Goal: Navigation & Orientation: Find specific page/section

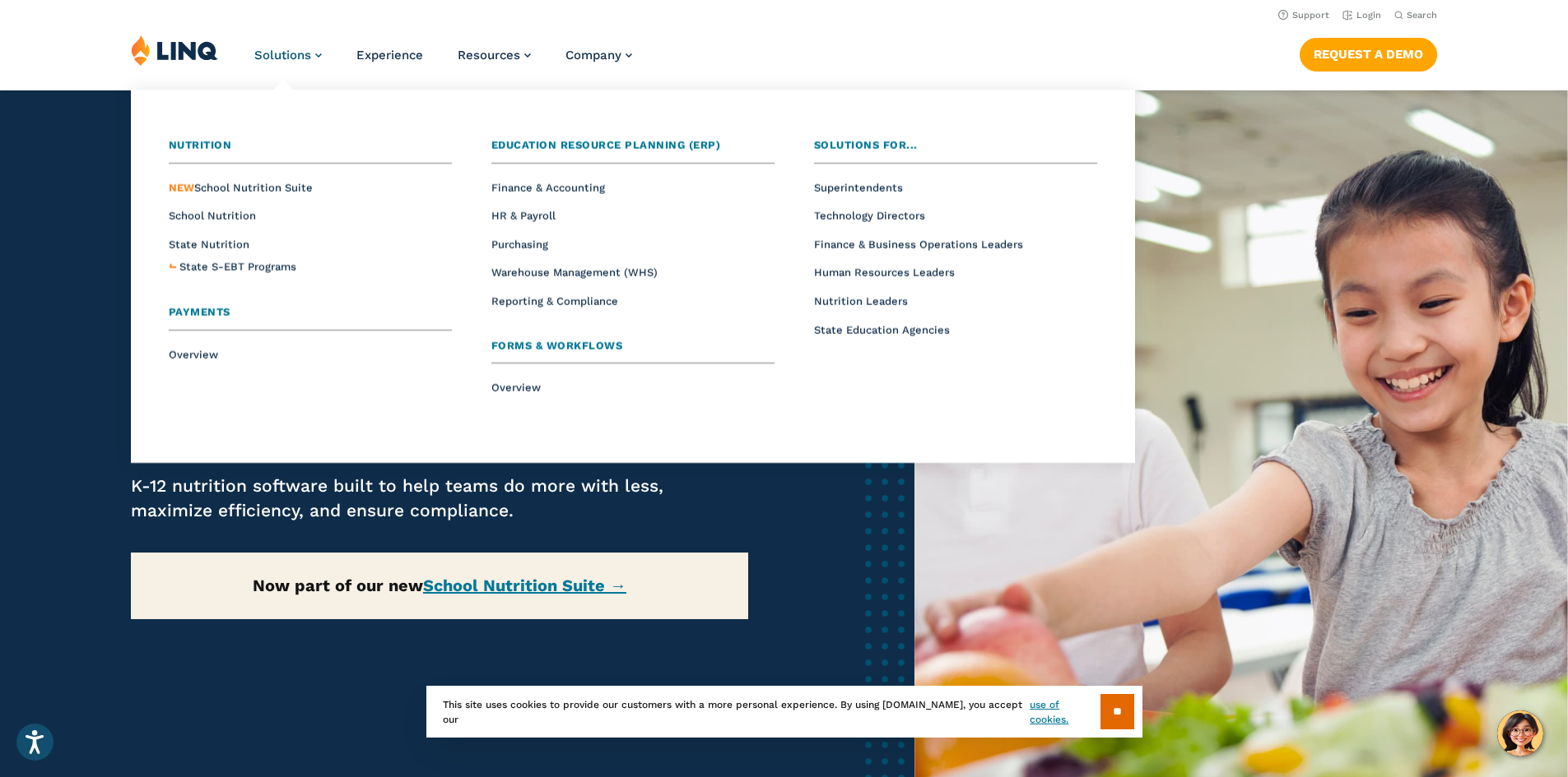
click at [311, 57] on link "Solutions" at bounding box center [288, 55] width 68 height 15
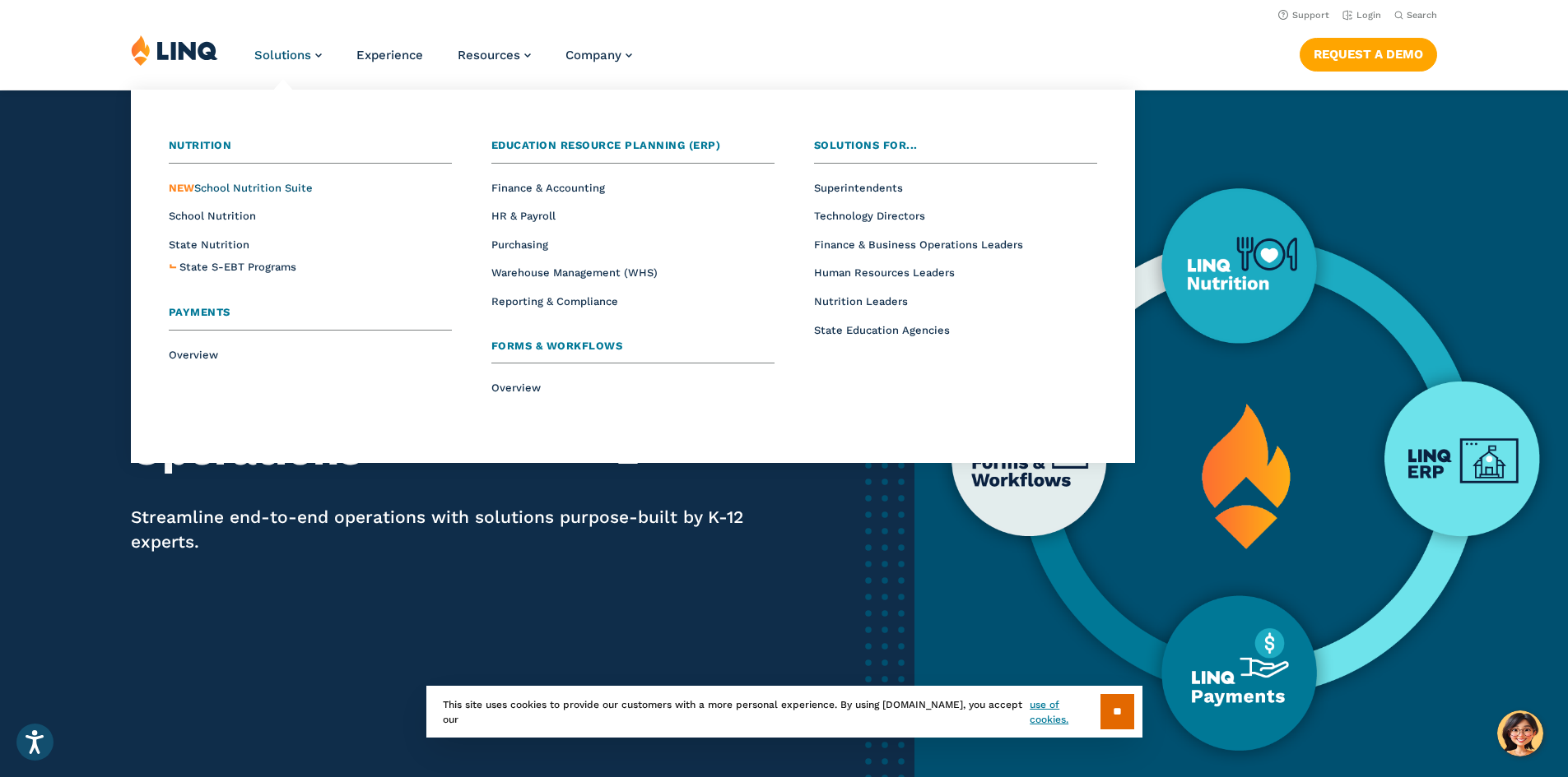
click at [280, 189] on span "NEW School Nutrition Suite" at bounding box center [241, 188] width 144 height 12
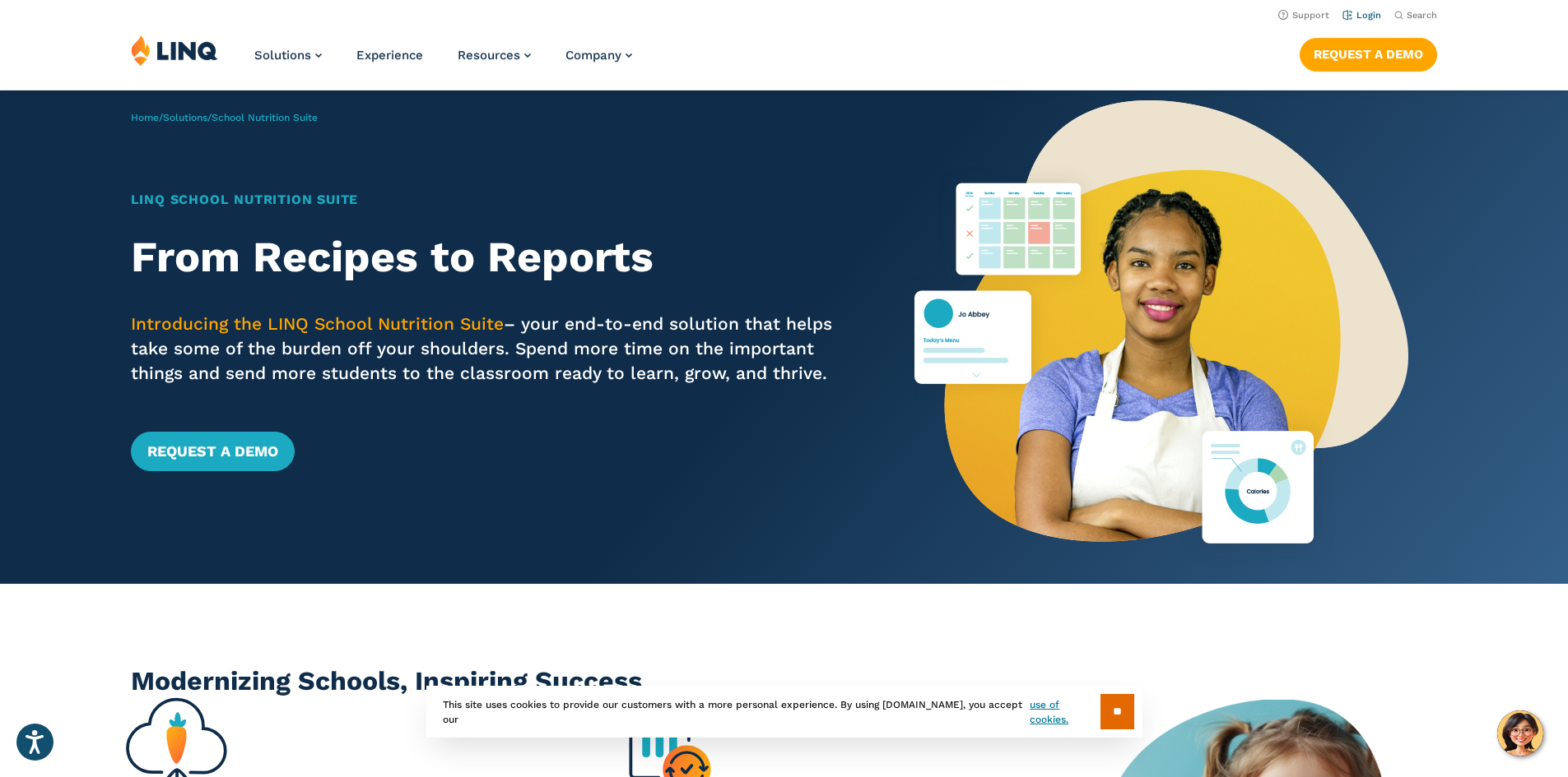
click at [1352, 19] on link "Login" at bounding box center [1361, 15] width 39 height 11
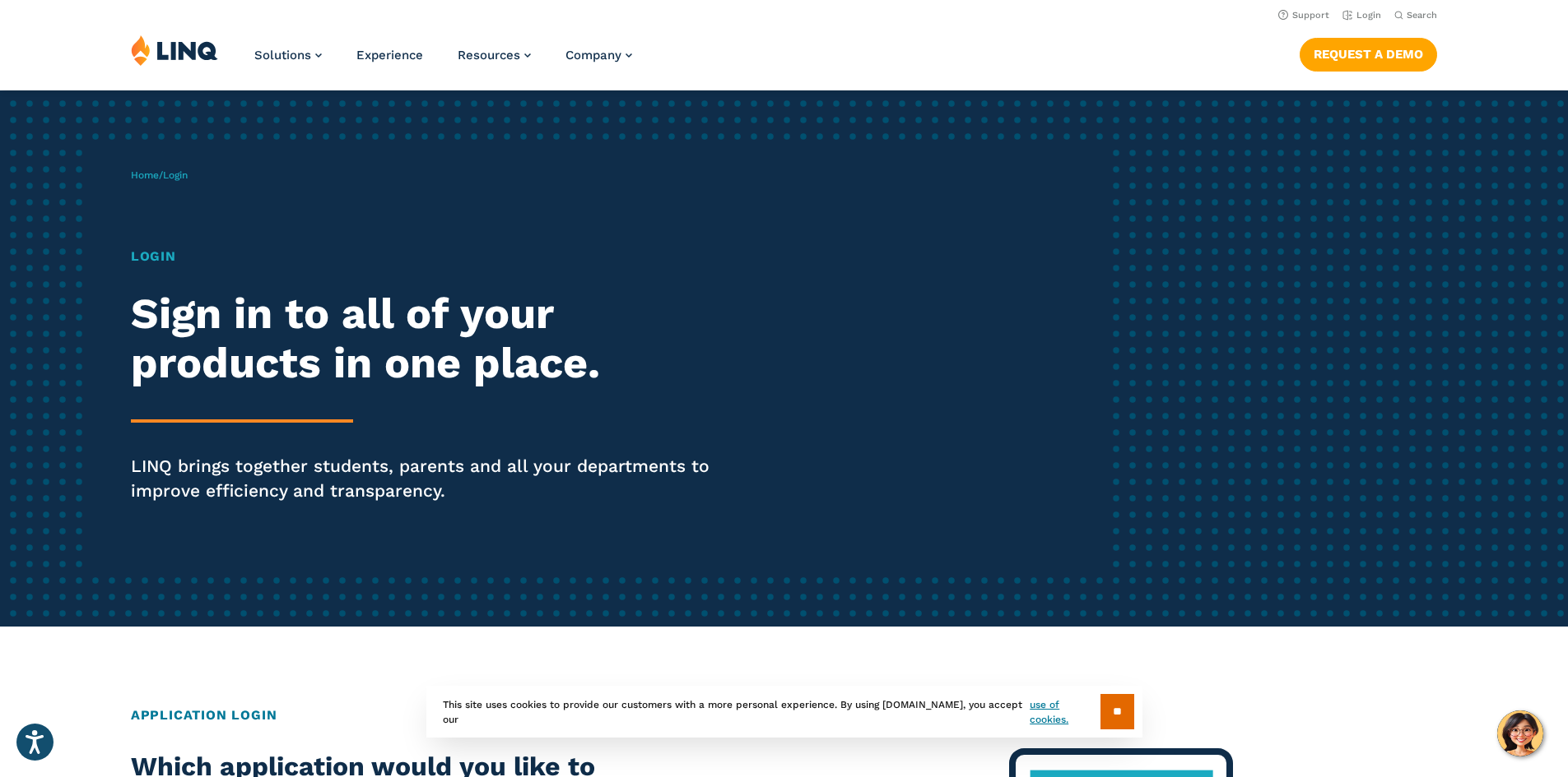
click at [156, 257] on h1 "Login" at bounding box center [433, 257] width 604 height 20
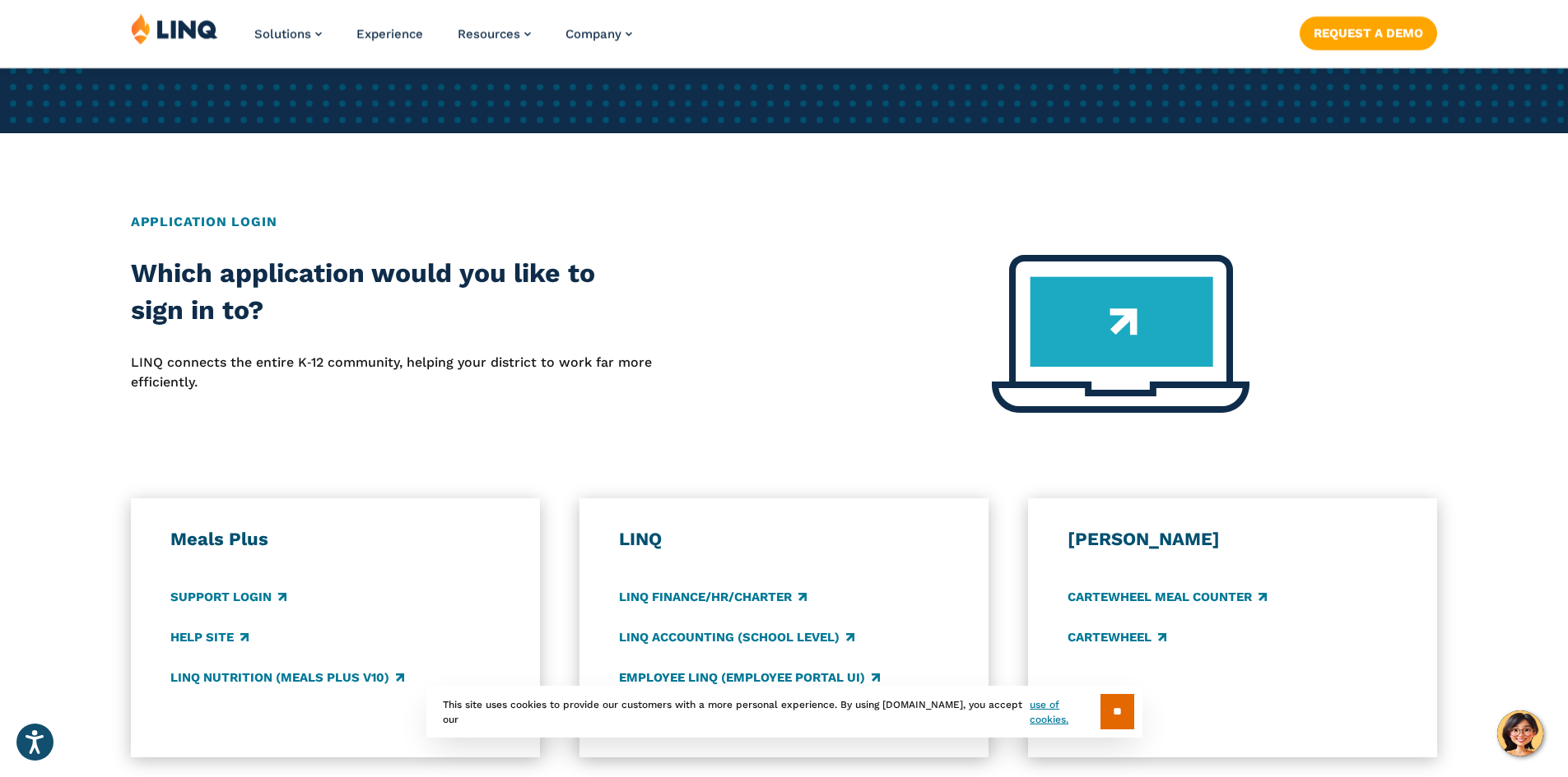
scroll to position [576, 0]
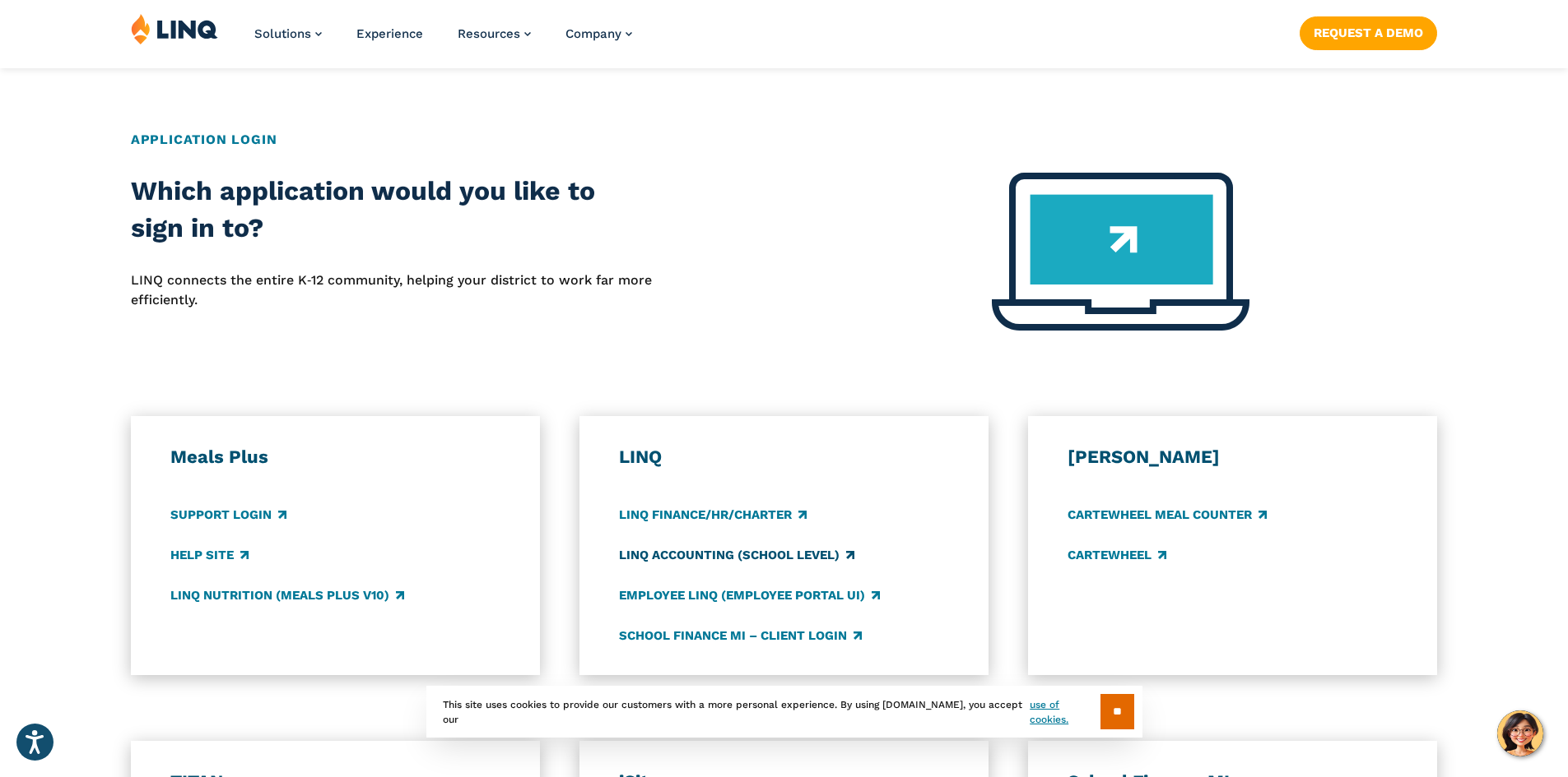
click at [686, 554] on link "LINQ Accounting (school level)" at bounding box center [737, 555] width 235 height 18
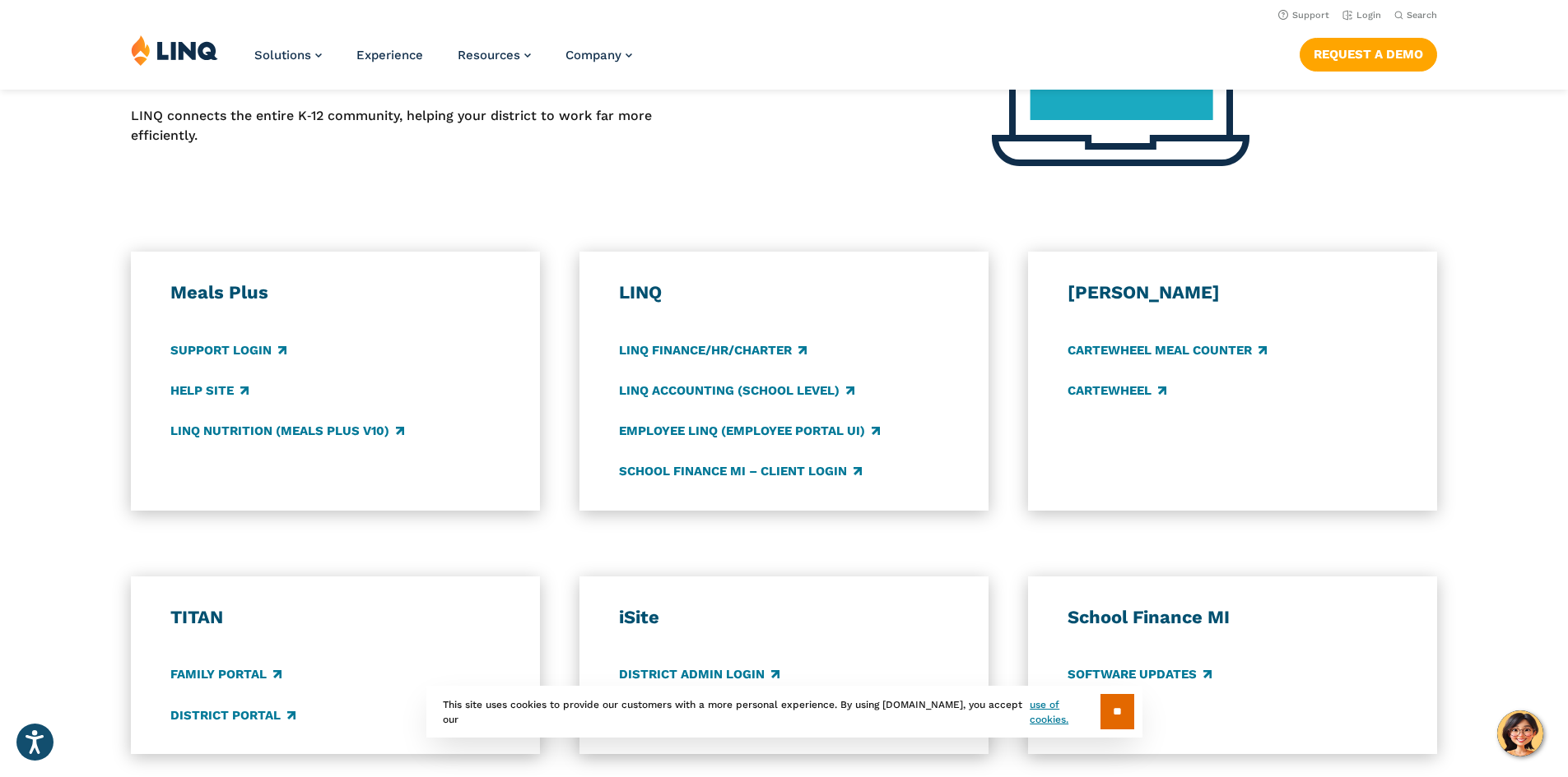
scroll to position [658, 0]
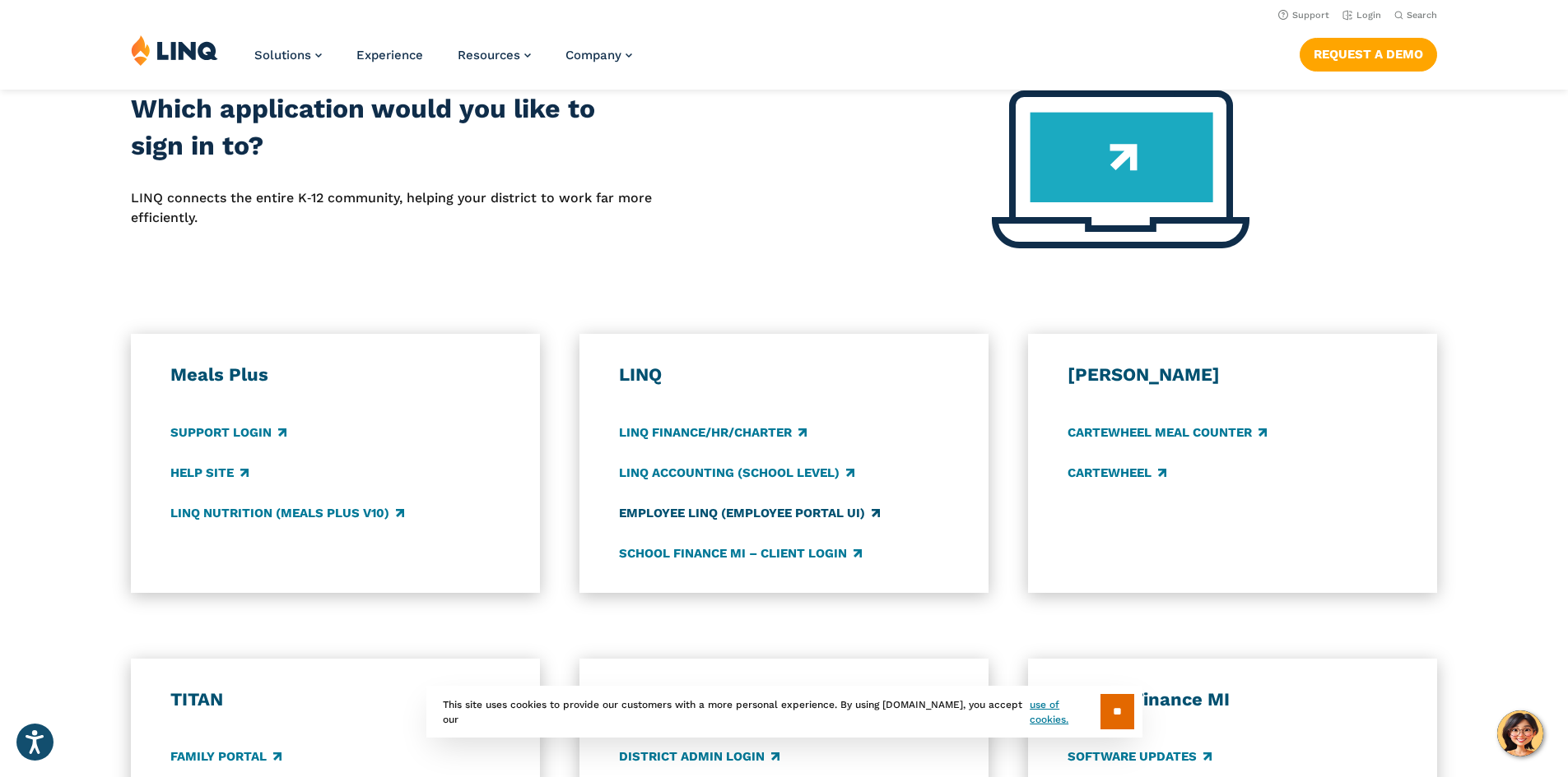
click at [674, 514] on link "Employee LINQ (Employee Portal UI)" at bounding box center [749, 513] width 261 height 18
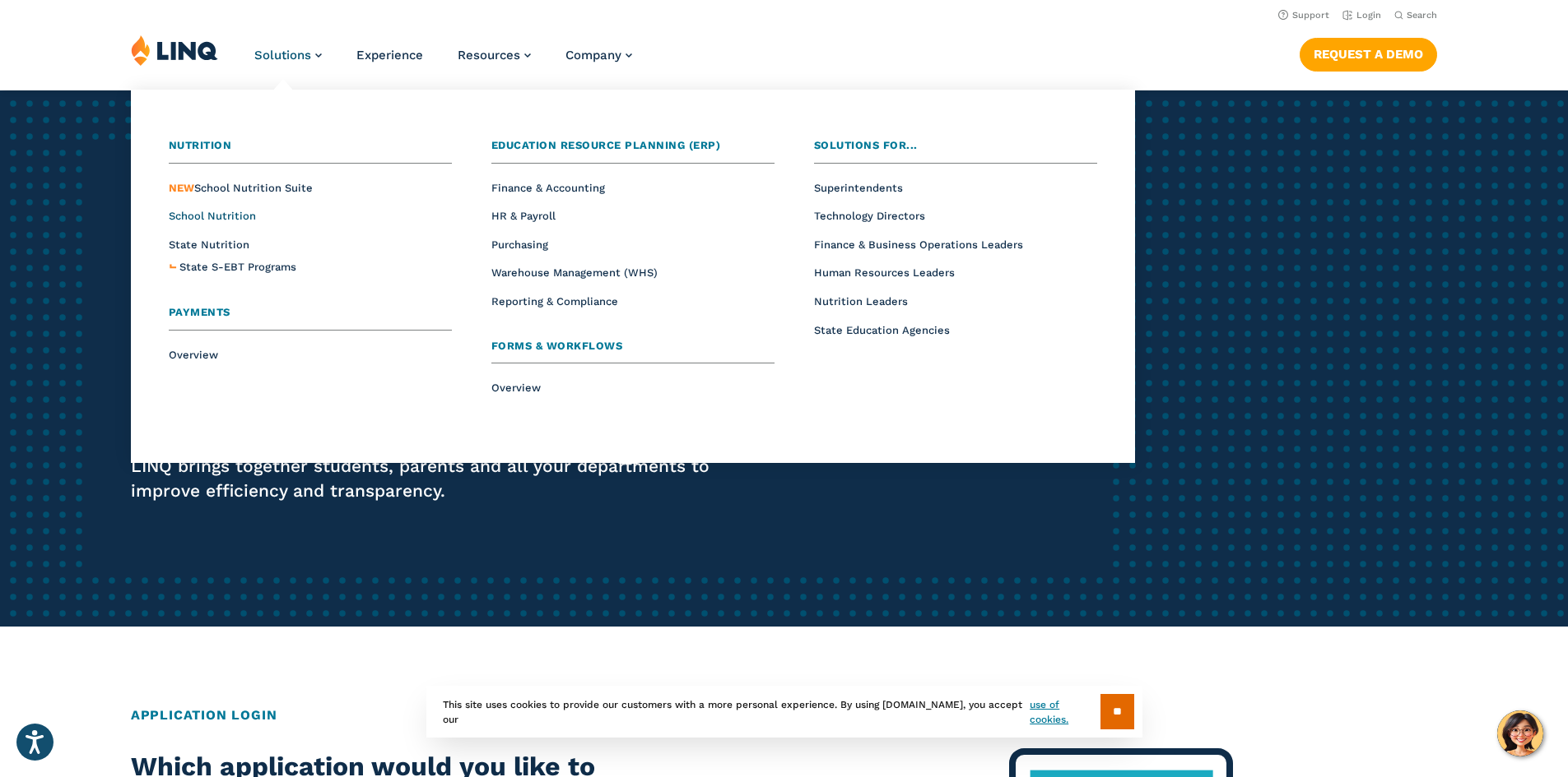
click at [225, 218] on span "School Nutrition" at bounding box center [212, 215] width 87 height 12
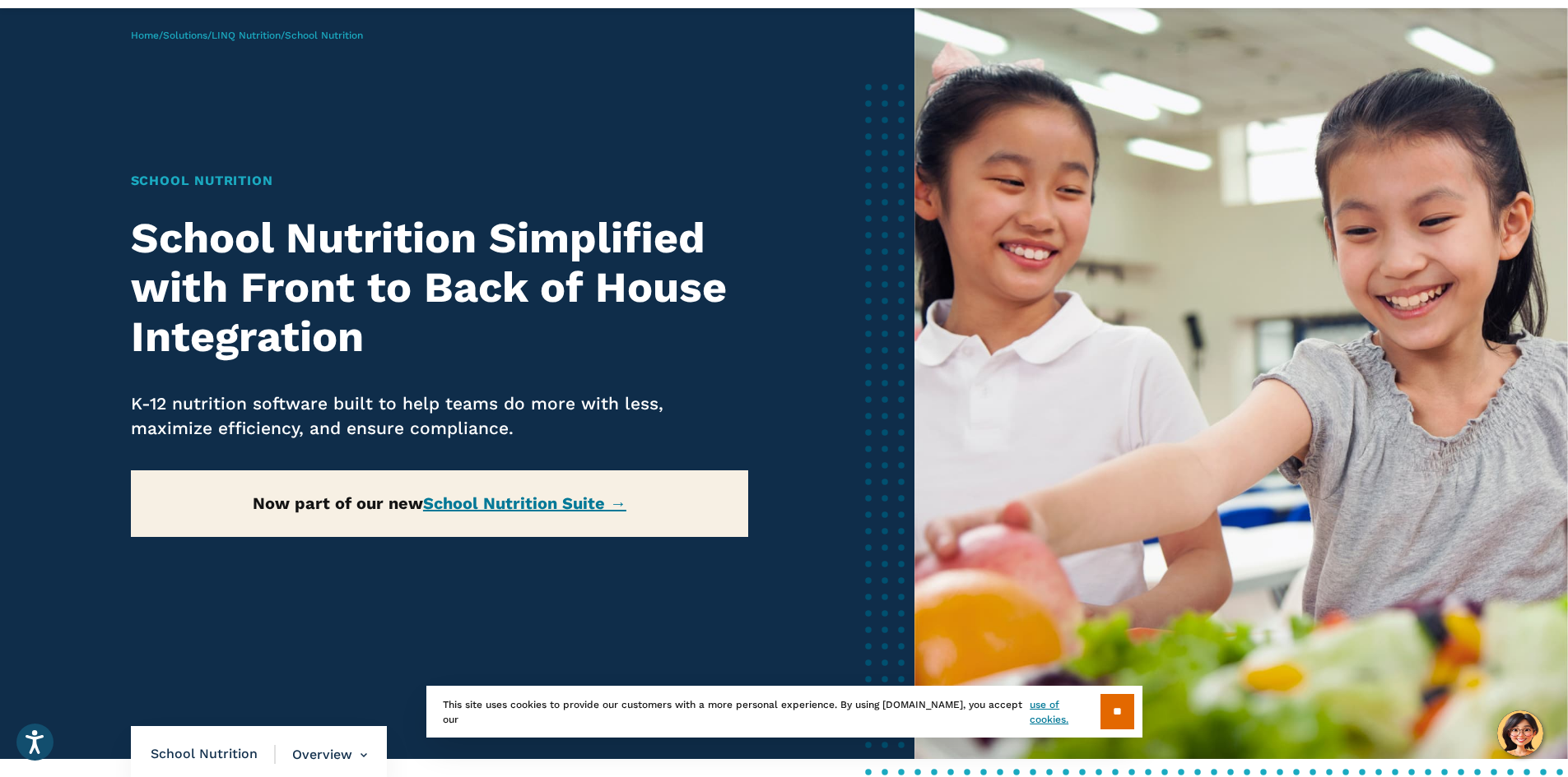
scroll to position [165, 0]
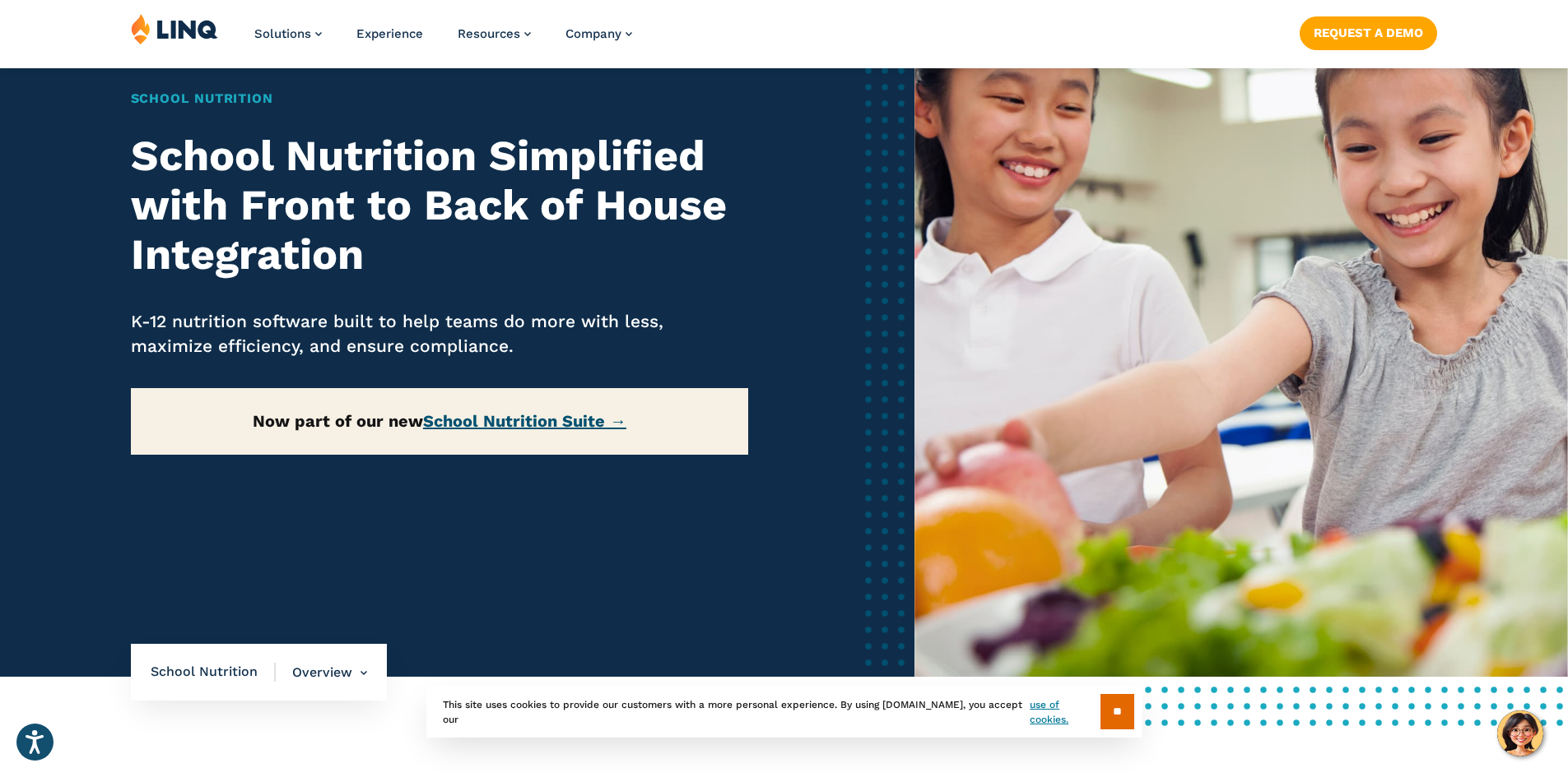
click at [484, 427] on link "School Nutrition Suite →" at bounding box center [525, 421] width 204 height 20
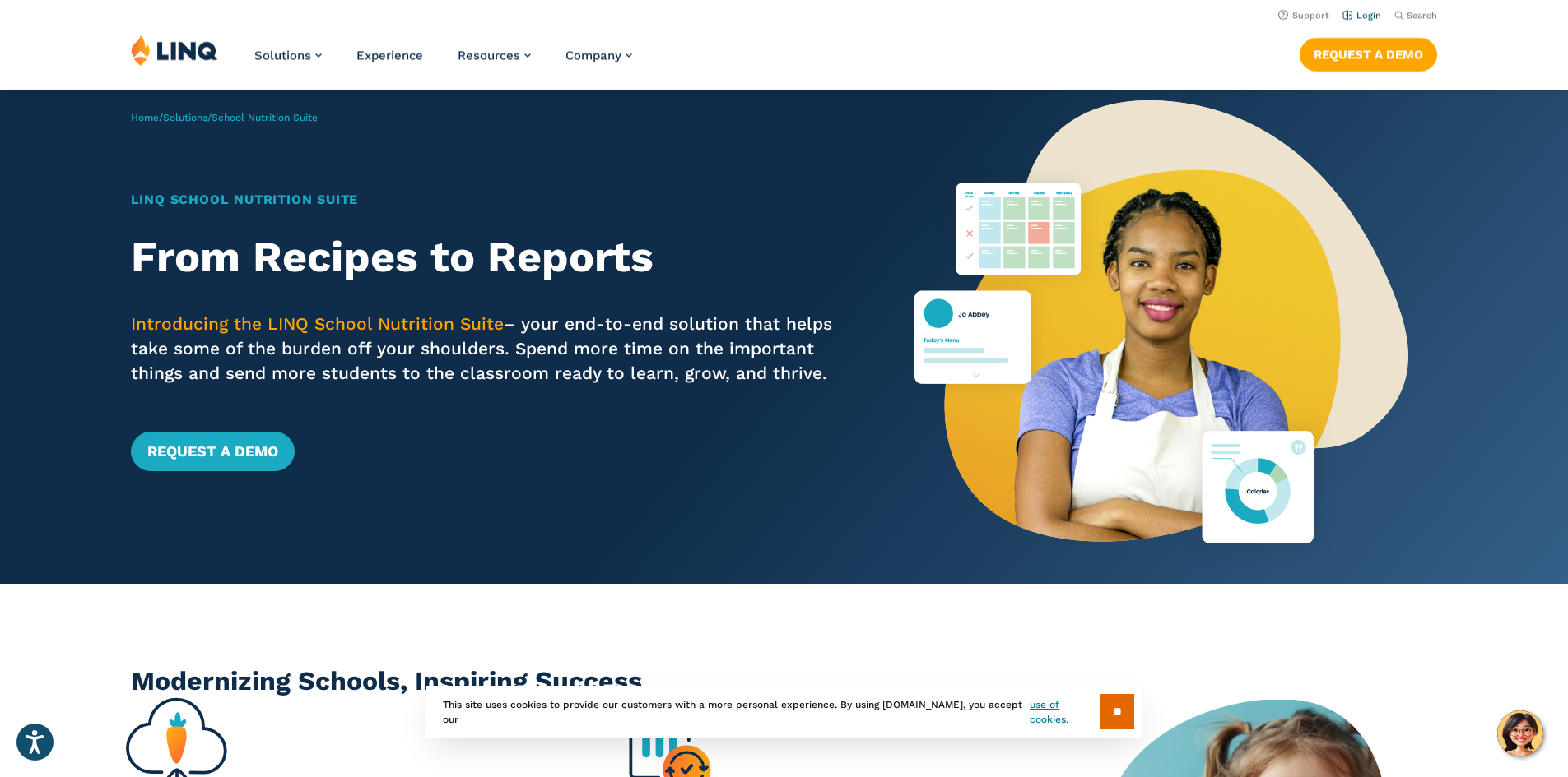
click at [1355, 17] on link "Login" at bounding box center [1361, 15] width 39 height 11
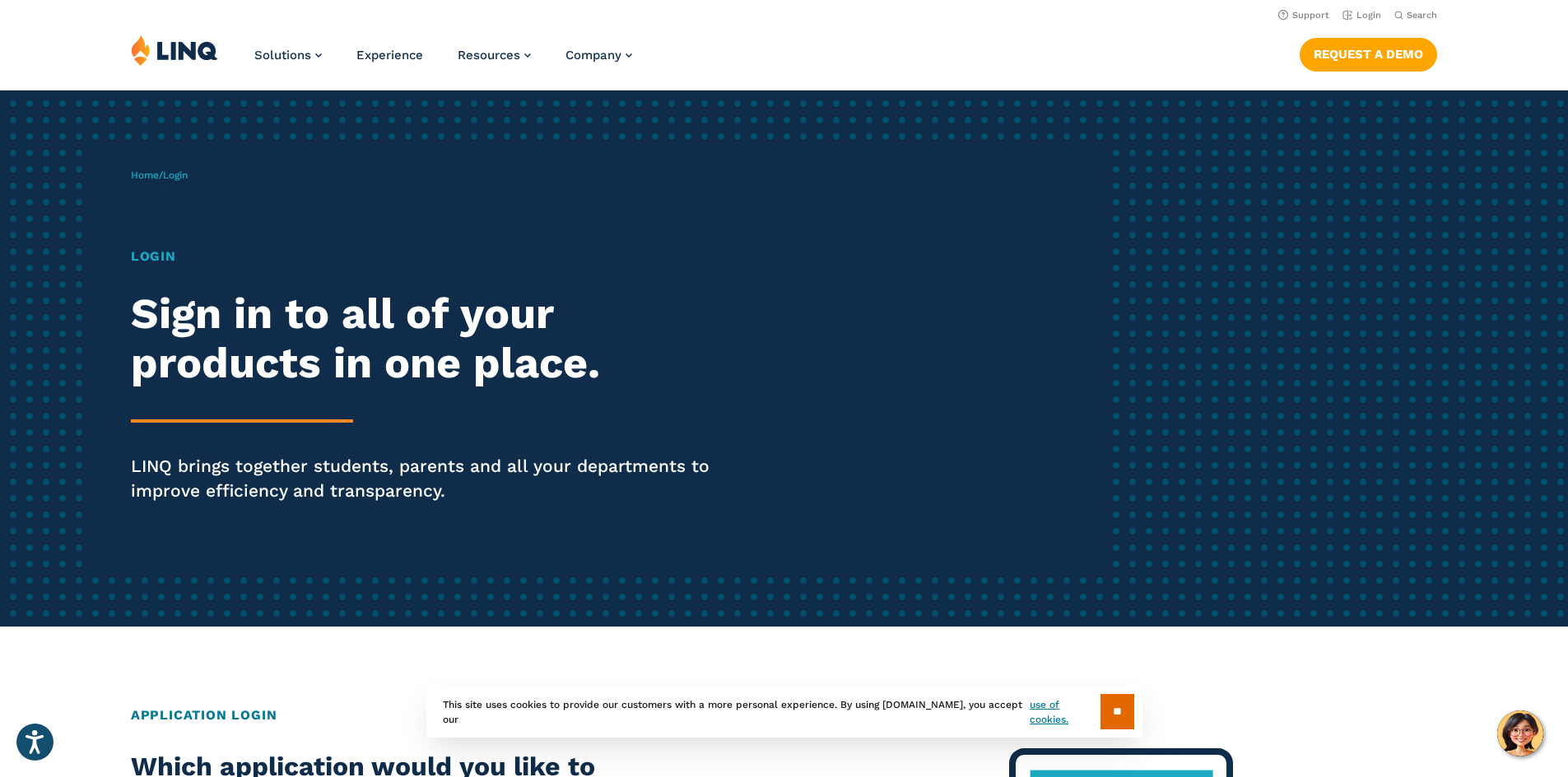
scroll to position [82, 0]
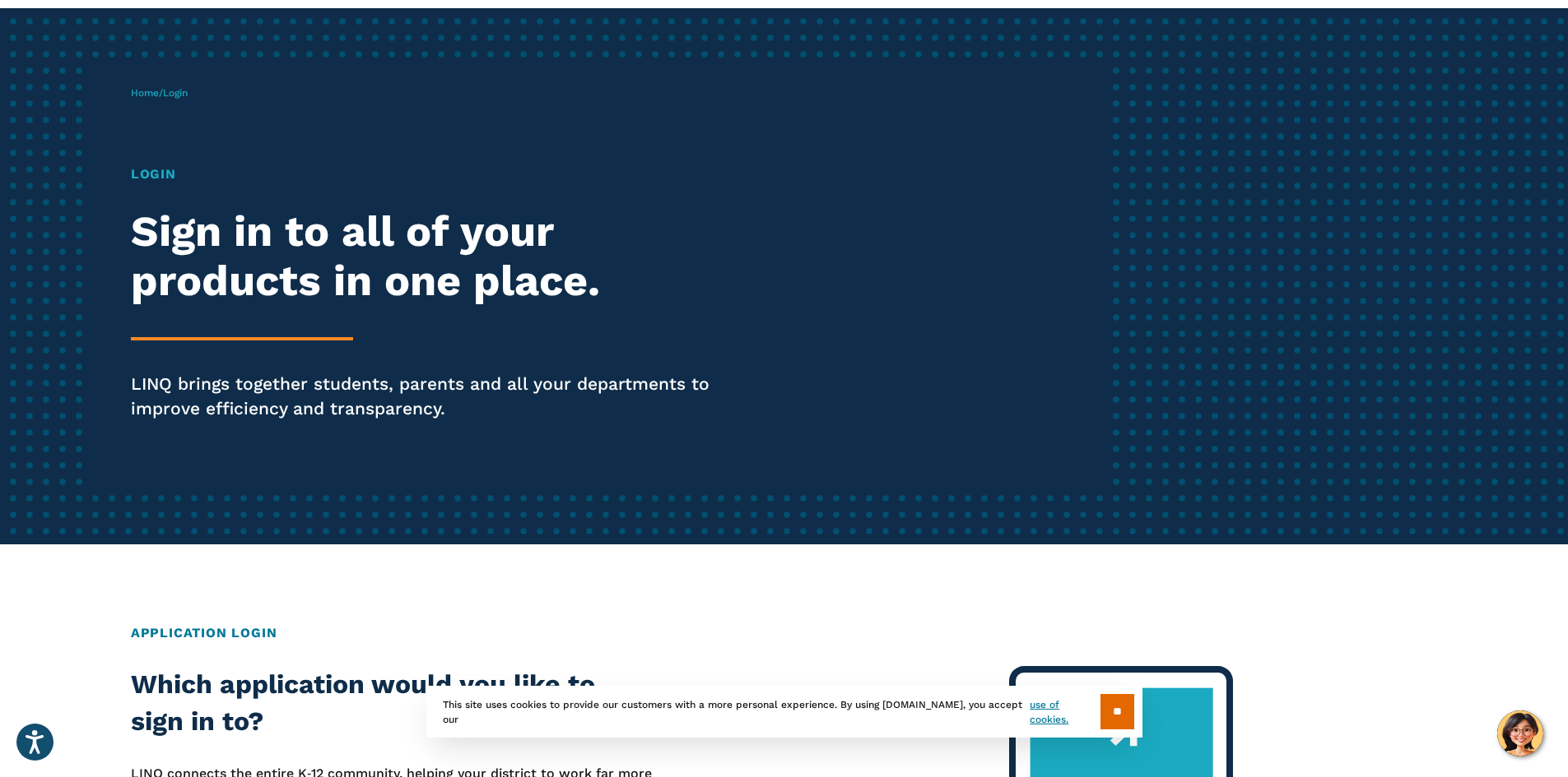
click at [1123, 717] on input "**" at bounding box center [1117, 712] width 34 height 36
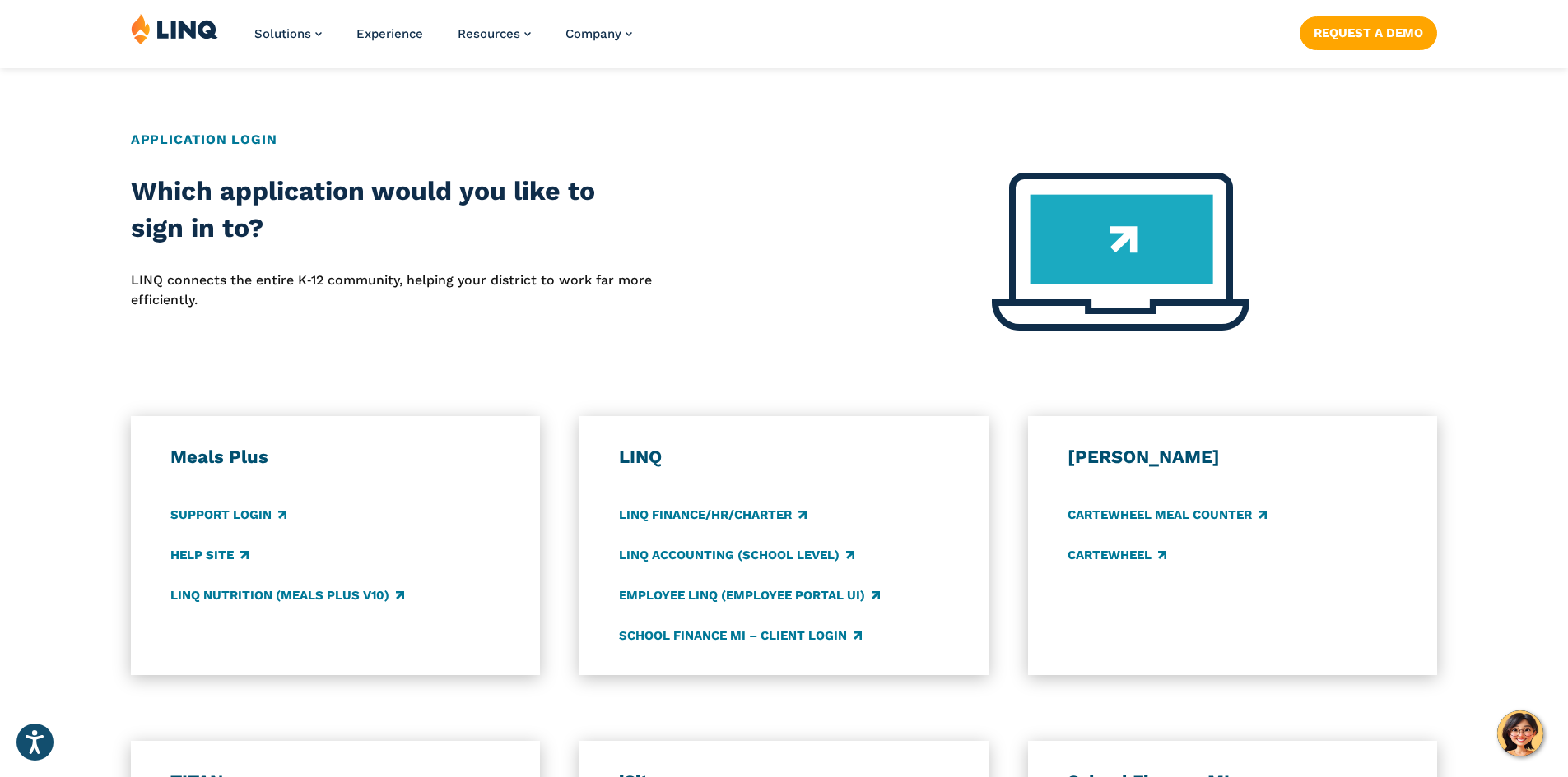
scroll to position [658, 0]
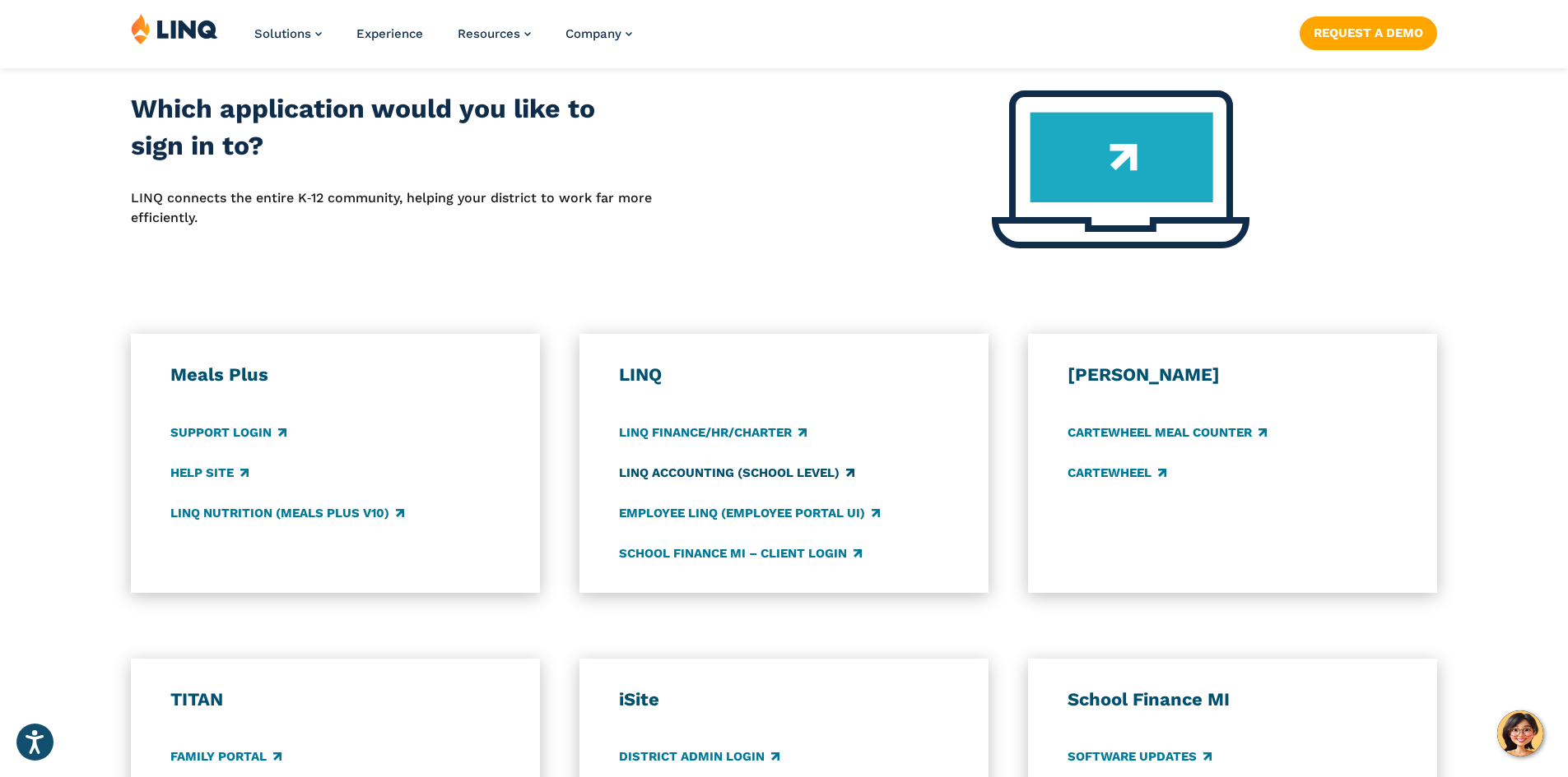
click at [743, 476] on link "LINQ Accounting (school level)" at bounding box center [737, 473] width 235 height 18
